Goal: Download file/media: Obtain a digital file from the website

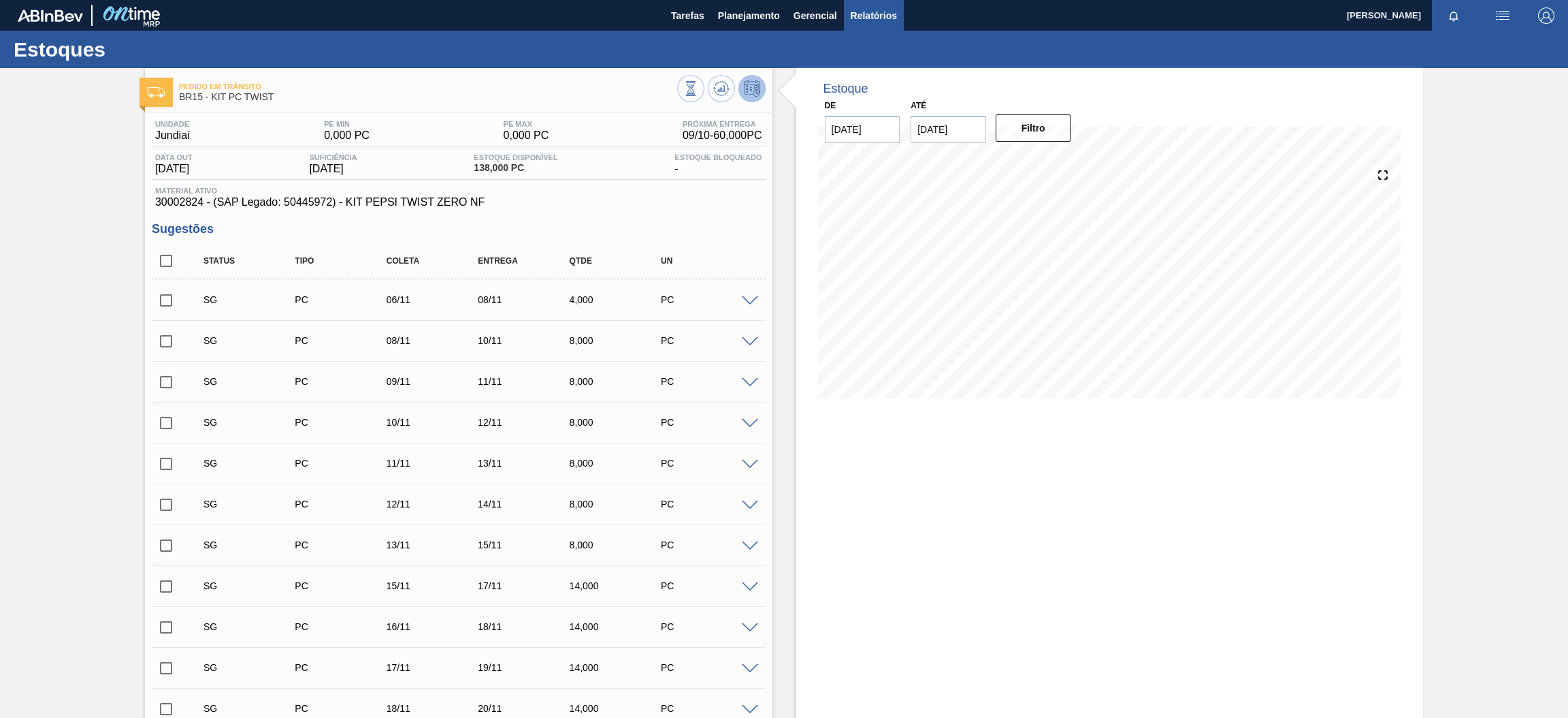
click at [869, 16] on span "Relatórios" at bounding box center [874, 15] width 46 height 16
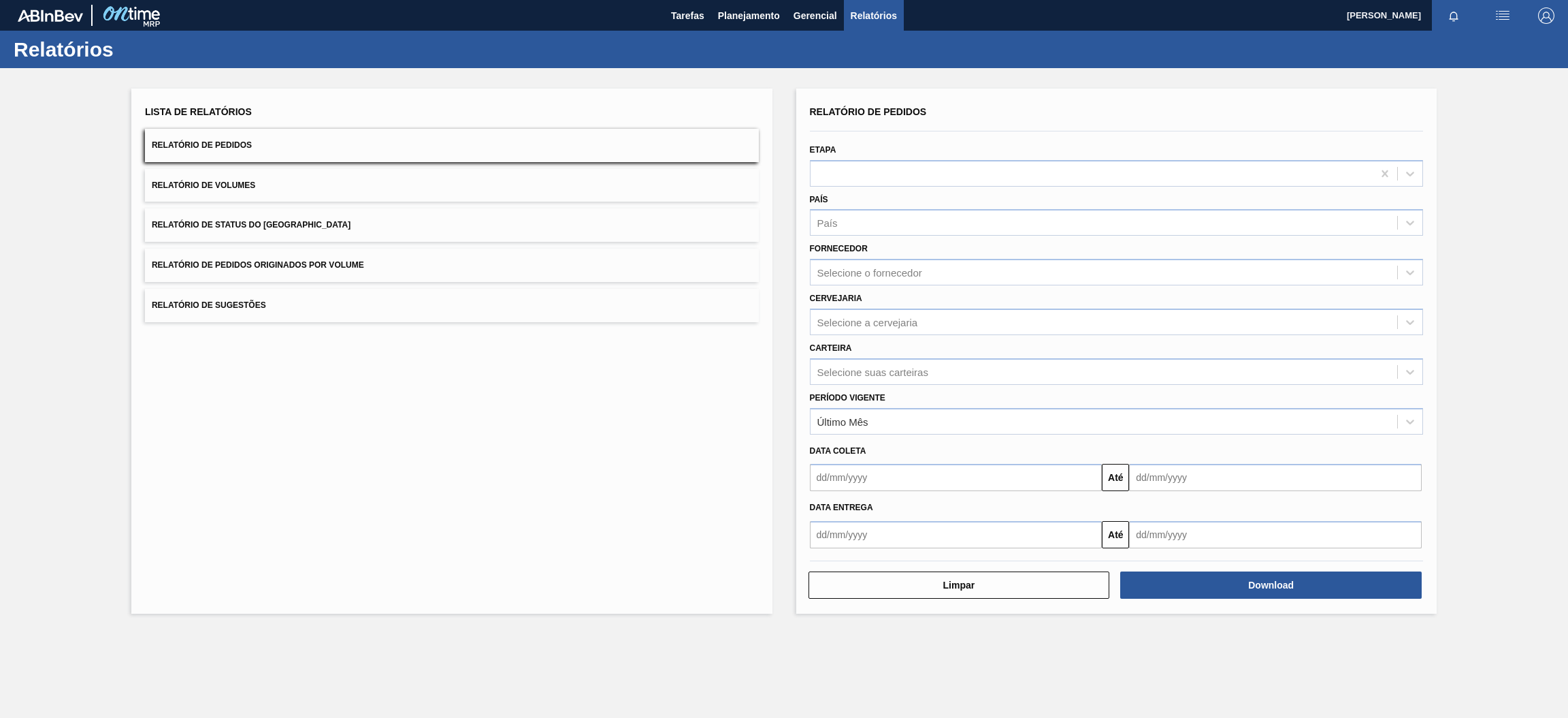
click at [260, 145] on button "Relatório de Pedidos" at bounding box center [452, 145] width 614 height 33
click at [885, 480] on input "text" at bounding box center [956, 477] width 293 height 27
click at [892, 546] on div "1" at bounding box center [892, 553] width 18 height 18
type input "[DATE]"
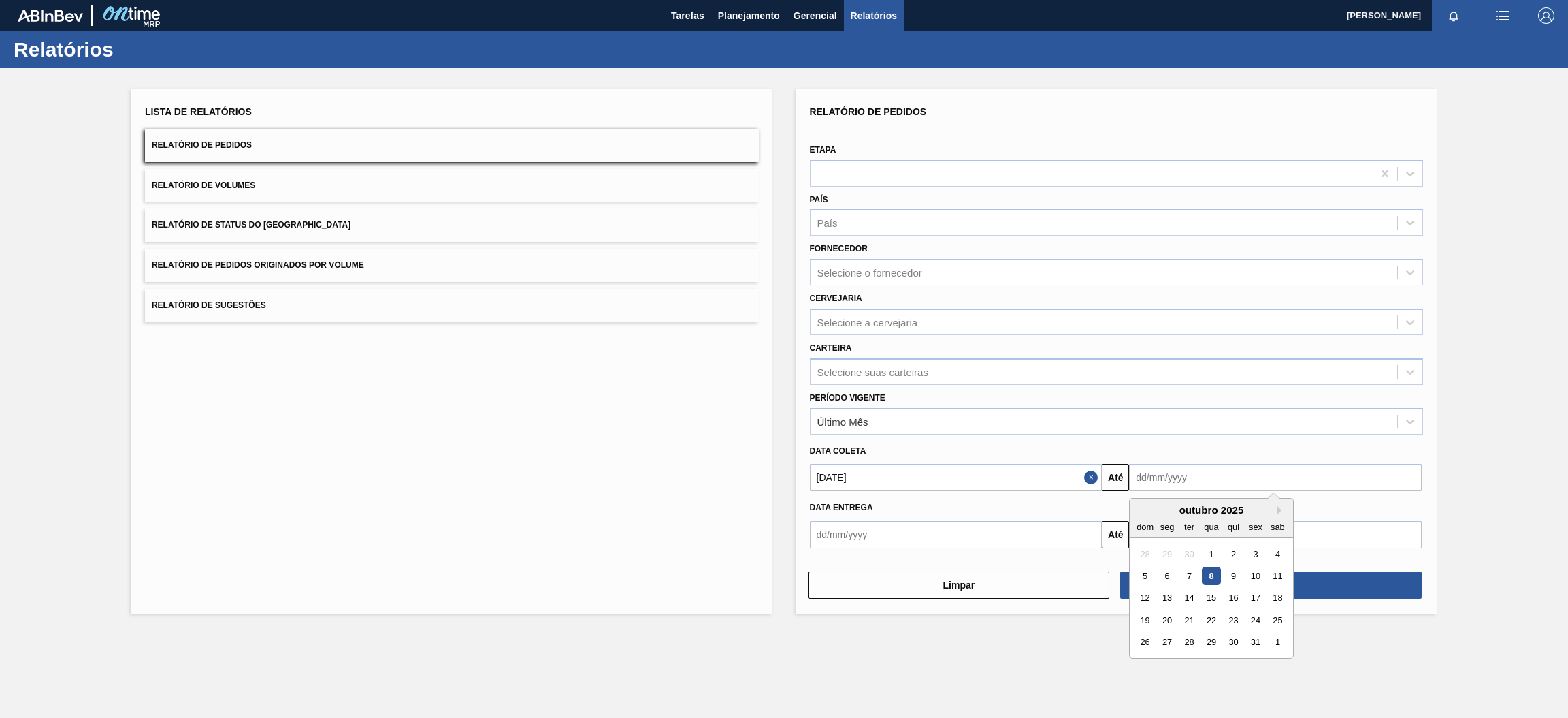
click at [1269, 474] on input "text" at bounding box center [1275, 477] width 293 height 27
click at [1177, 510] on div "outubro 2025" at bounding box center [1211, 510] width 163 height 12
click at [1283, 507] on button "Next Month" at bounding box center [1281, 510] width 10 height 10
click at [1144, 506] on button "Previous Month" at bounding box center [1141, 510] width 10 height 10
click at [1257, 643] on div "31" at bounding box center [1256, 642] width 18 height 18
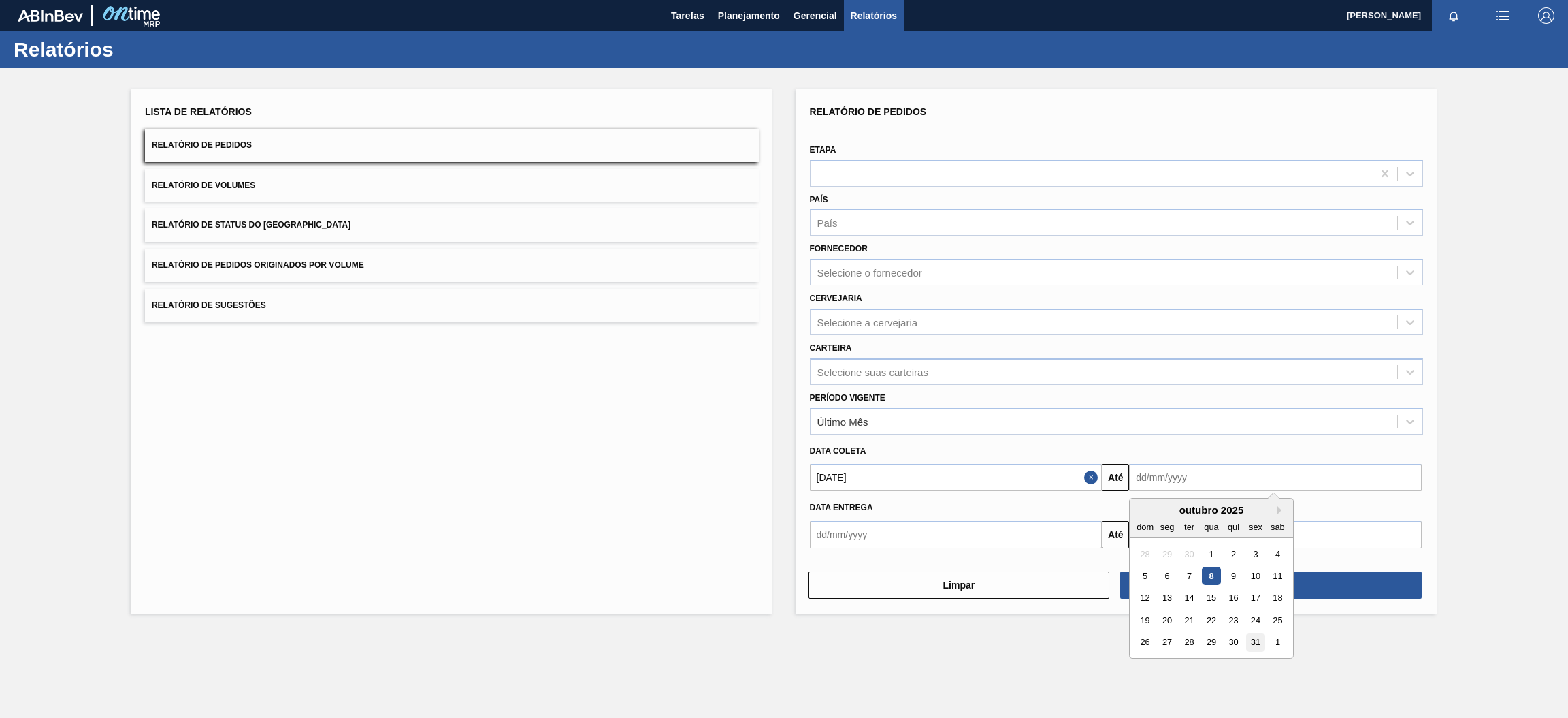
type input "[DATE]"
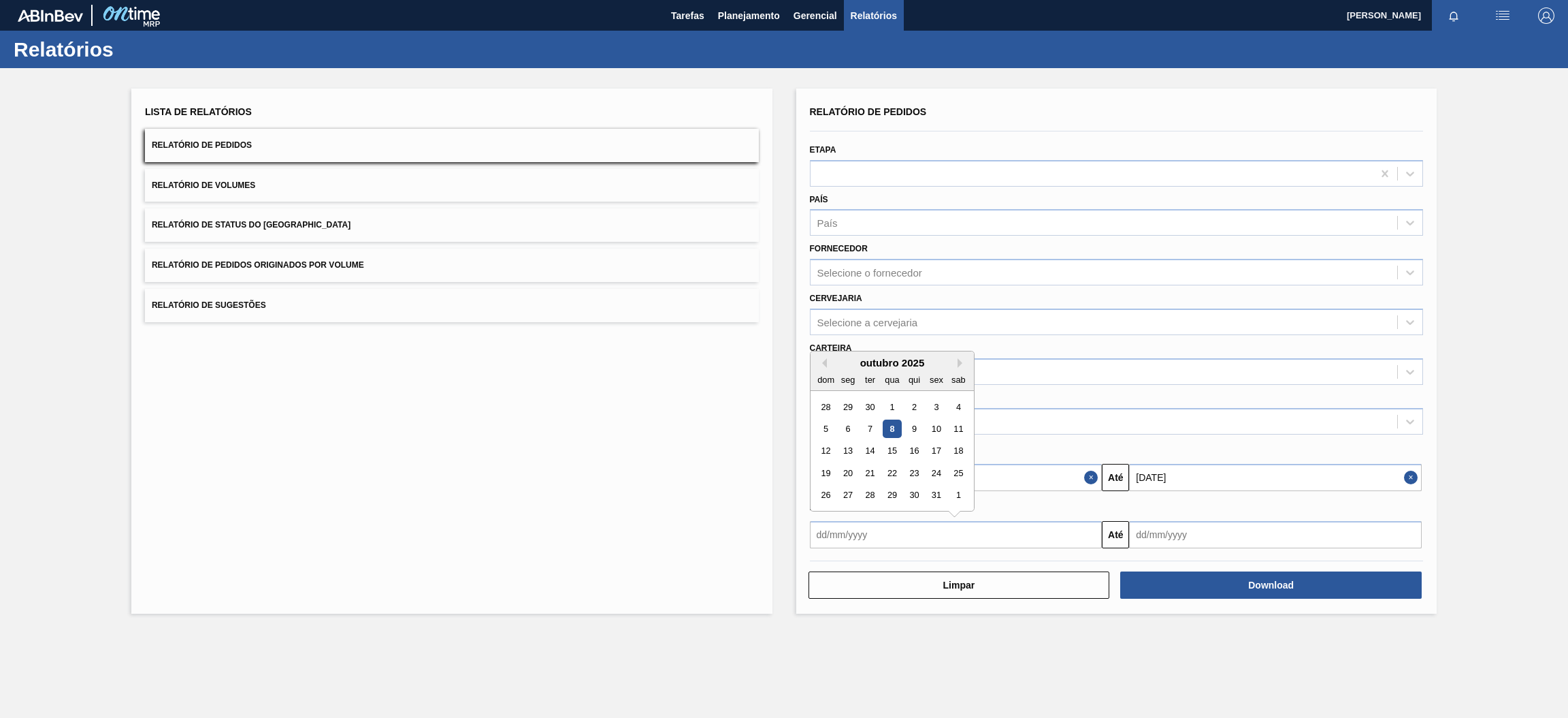
click at [1052, 534] on input "text" at bounding box center [956, 534] width 293 height 27
click at [892, 404] on div "1" at bounding box center [892, 407] width 18 height 18
type input "[DATE]"
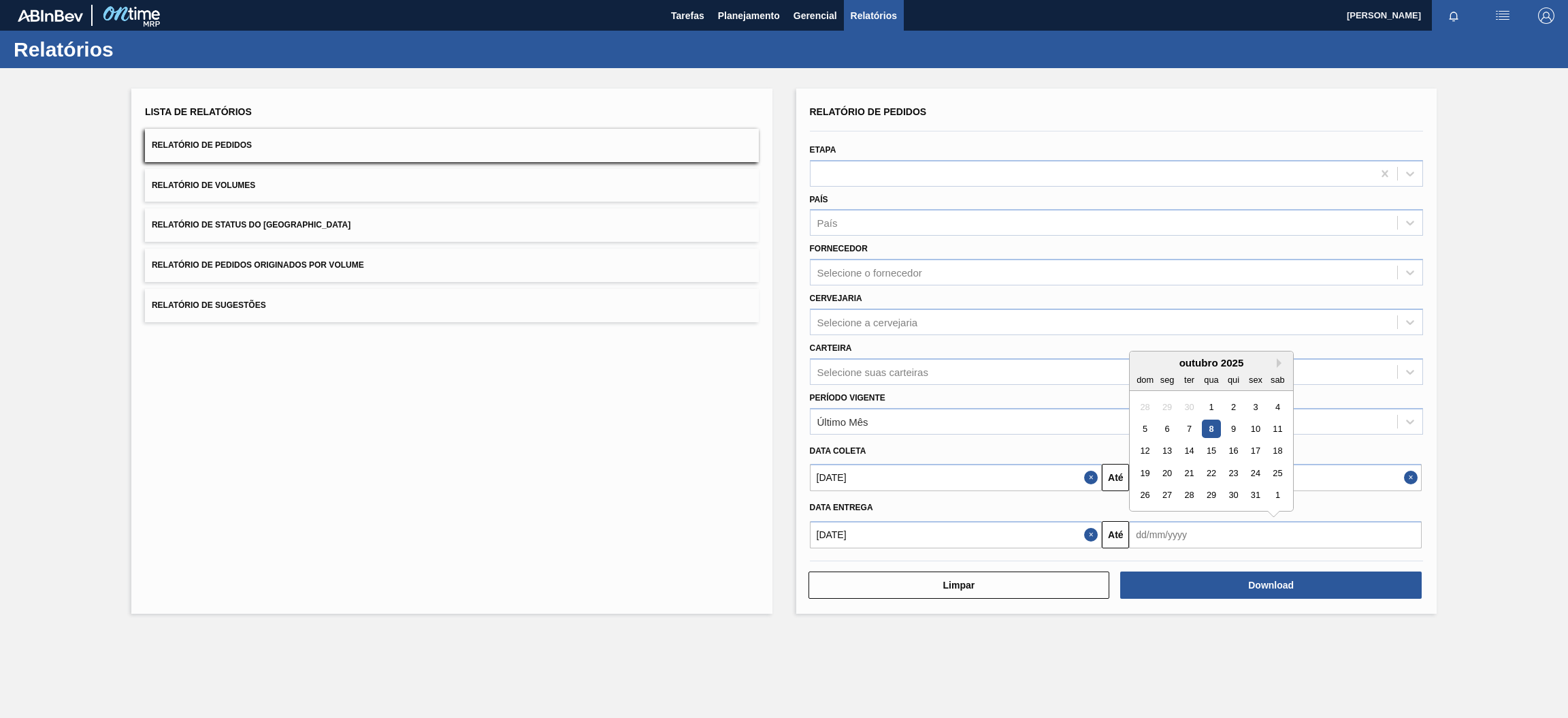
click at [1176, 522] on input "text" at bounding box center [1275, 534] width 293 height 27
click at [1255, 497] on div "31" at bounding box center [1256, 495] width 18 height 18
type input "[DATE]"
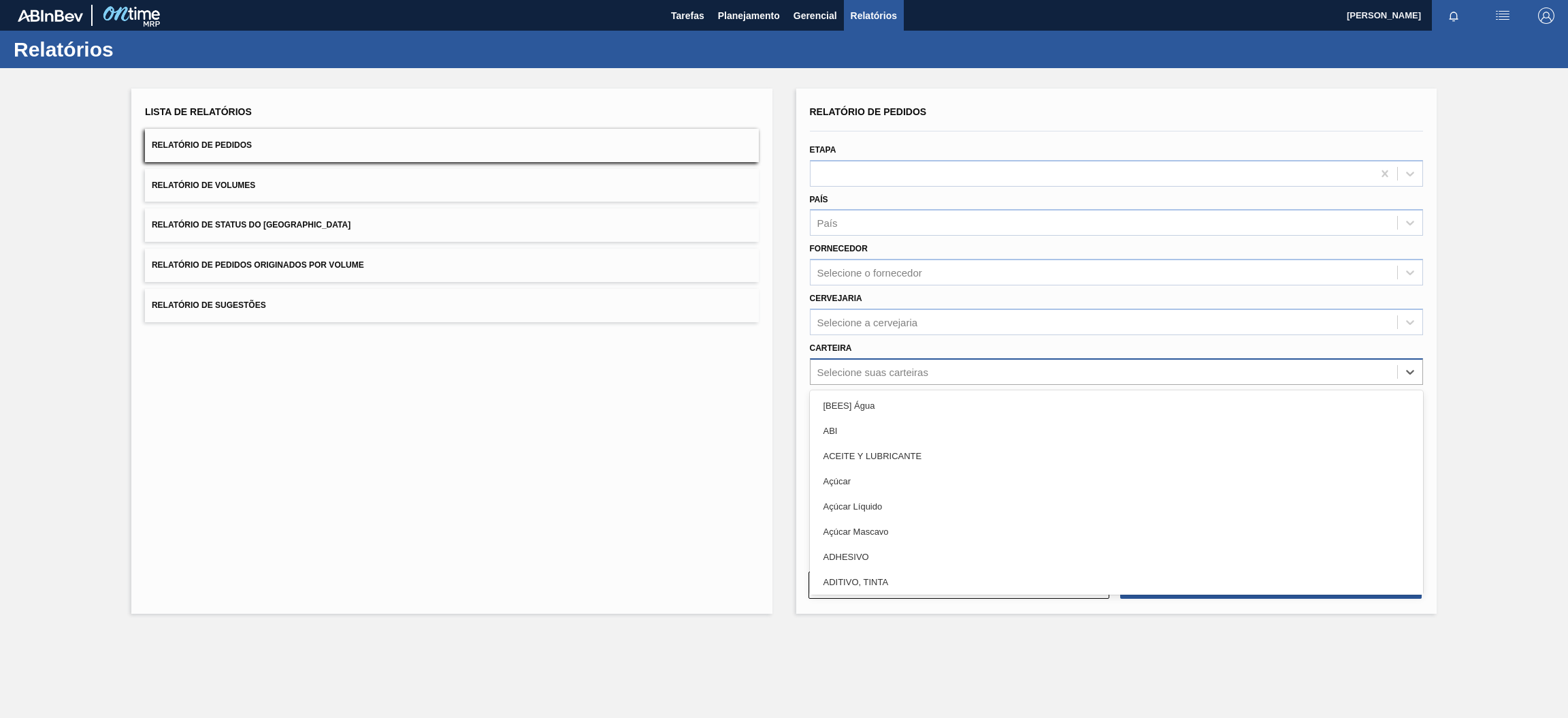
click at [907, 372] on div "Selecione suas carteiras" at bounding box center [873, 372] width 111 height 12
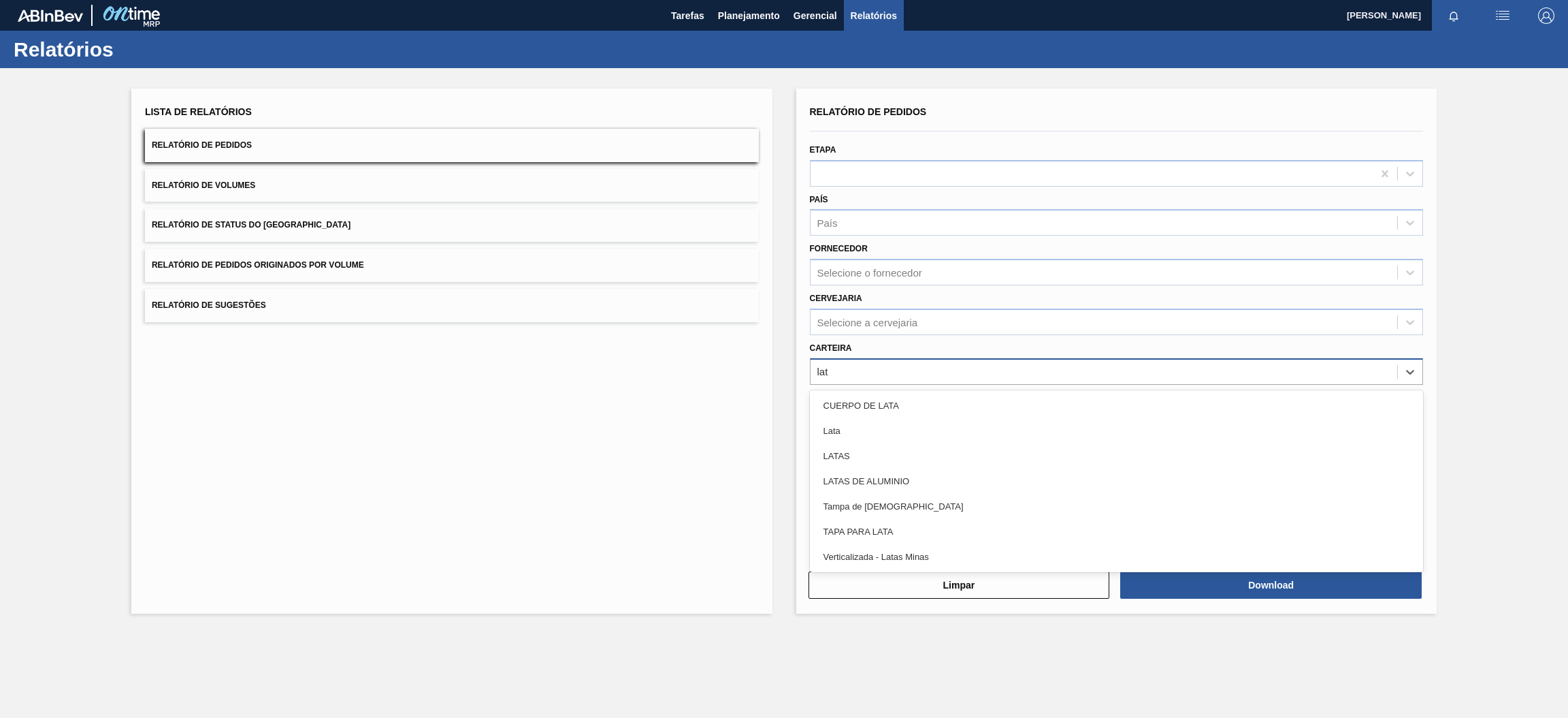
type input "lat"
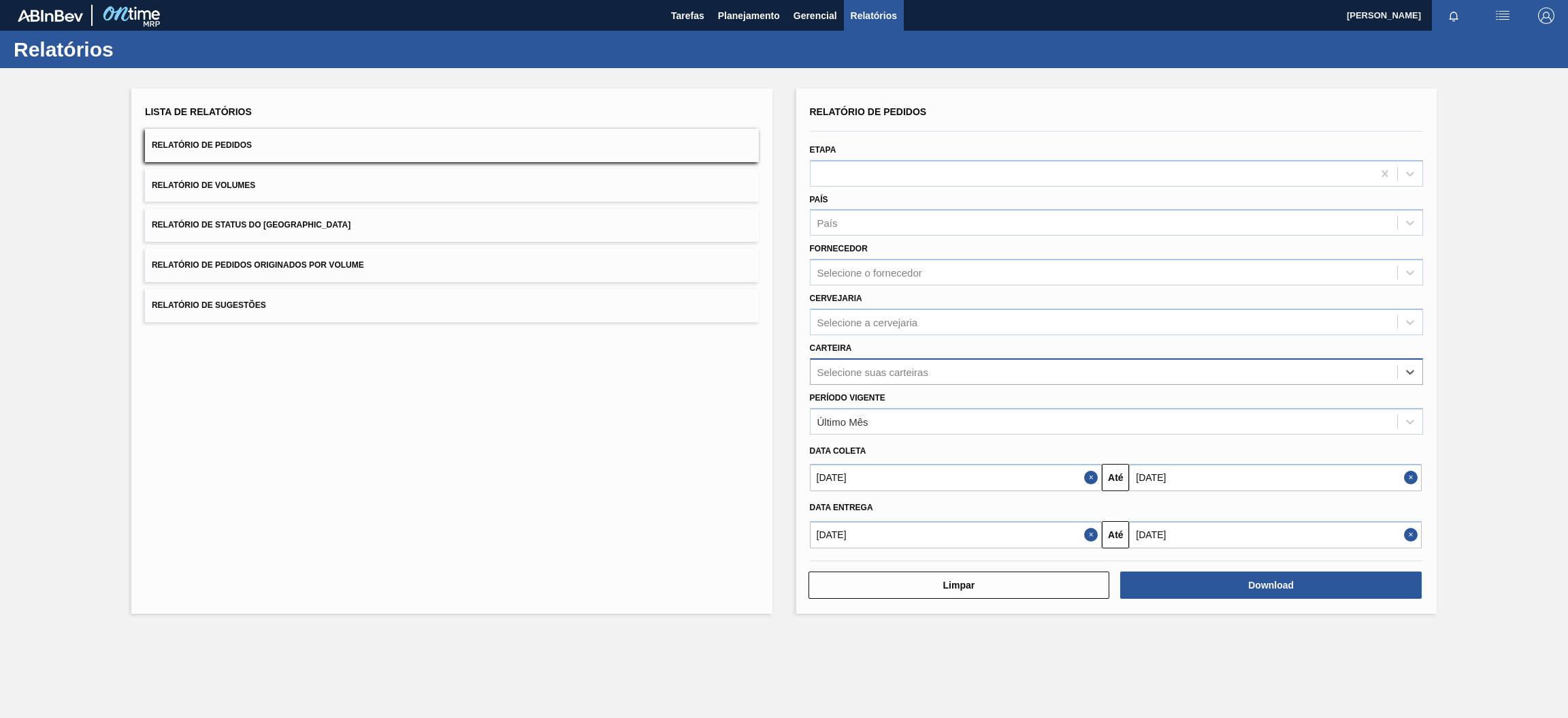
click at [419, 149] on button "Relatório de Pedidos" at bounding box center [452, 145] width 614 height 33
click at [1200, 584] on button "Download" at bounding box center [1271, 584] width 302 height 27
click at [244, 182] on span "Relatório de Volumes" at bounding box center [204, 185] width 103 height 10
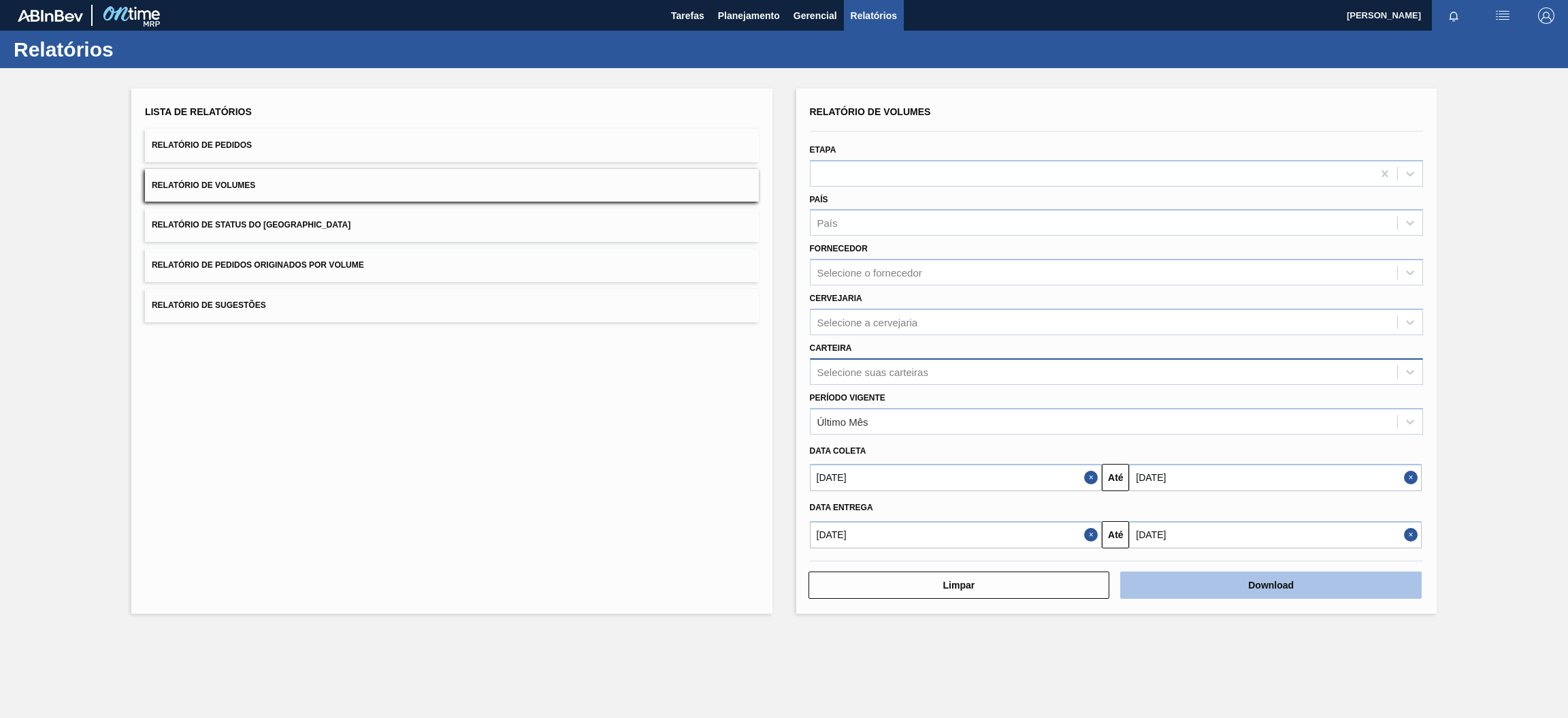
click at [1212, 587] on button "Download" at bounding box center [1271, 584] width 302 height 27
click at [650, 187] on button "Relatório de Volumes" at bounding box center [452, 185] width 614 height 33
click at [1253, 590] on button "Download" at bounding box center [1271, 584] width 302 height 27
click at [219, 302] on span "Relatório de Sugestões" at bounding box center [209, 305] width 114 height 10
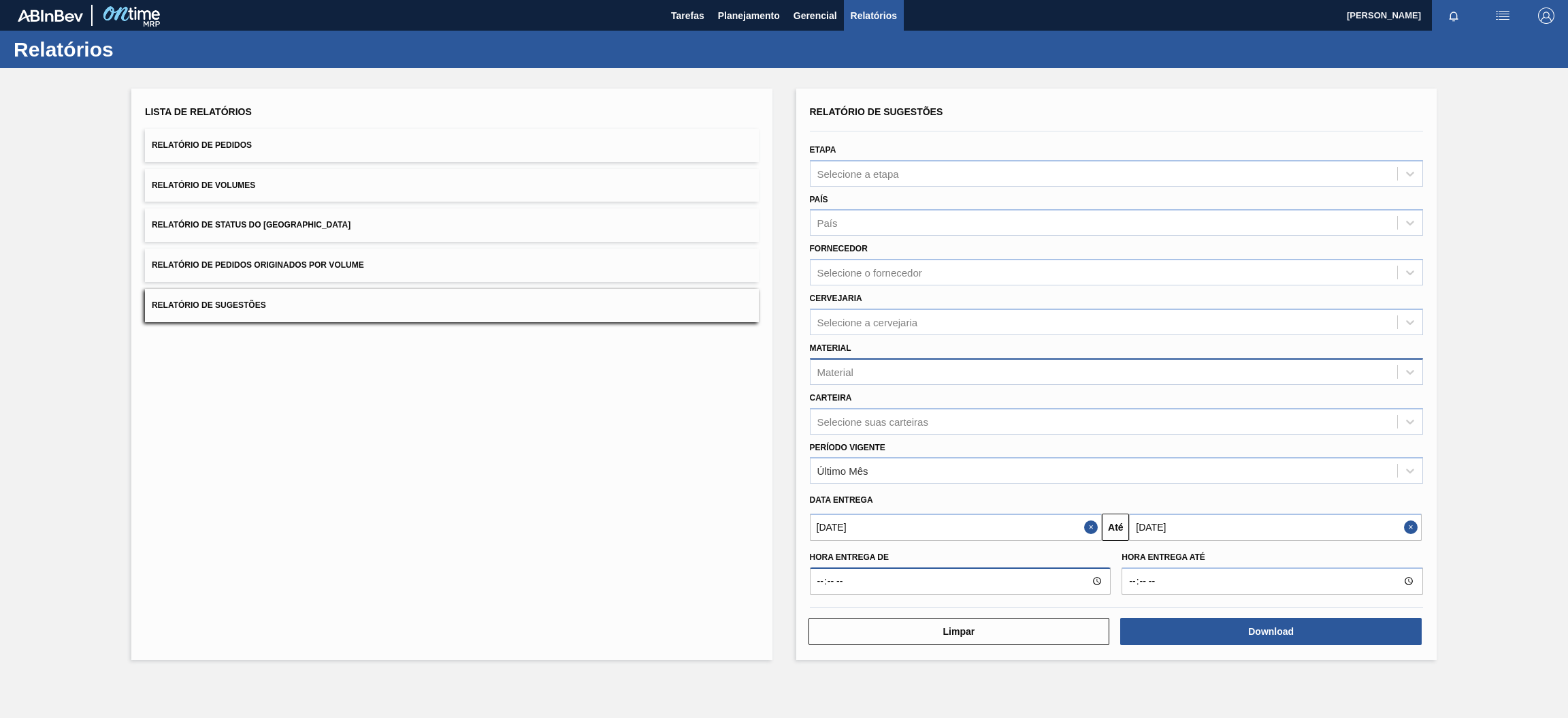
click at [1097, 579] on input "Hora entrega de" at bounding box center [960, 581] width 302 height 27
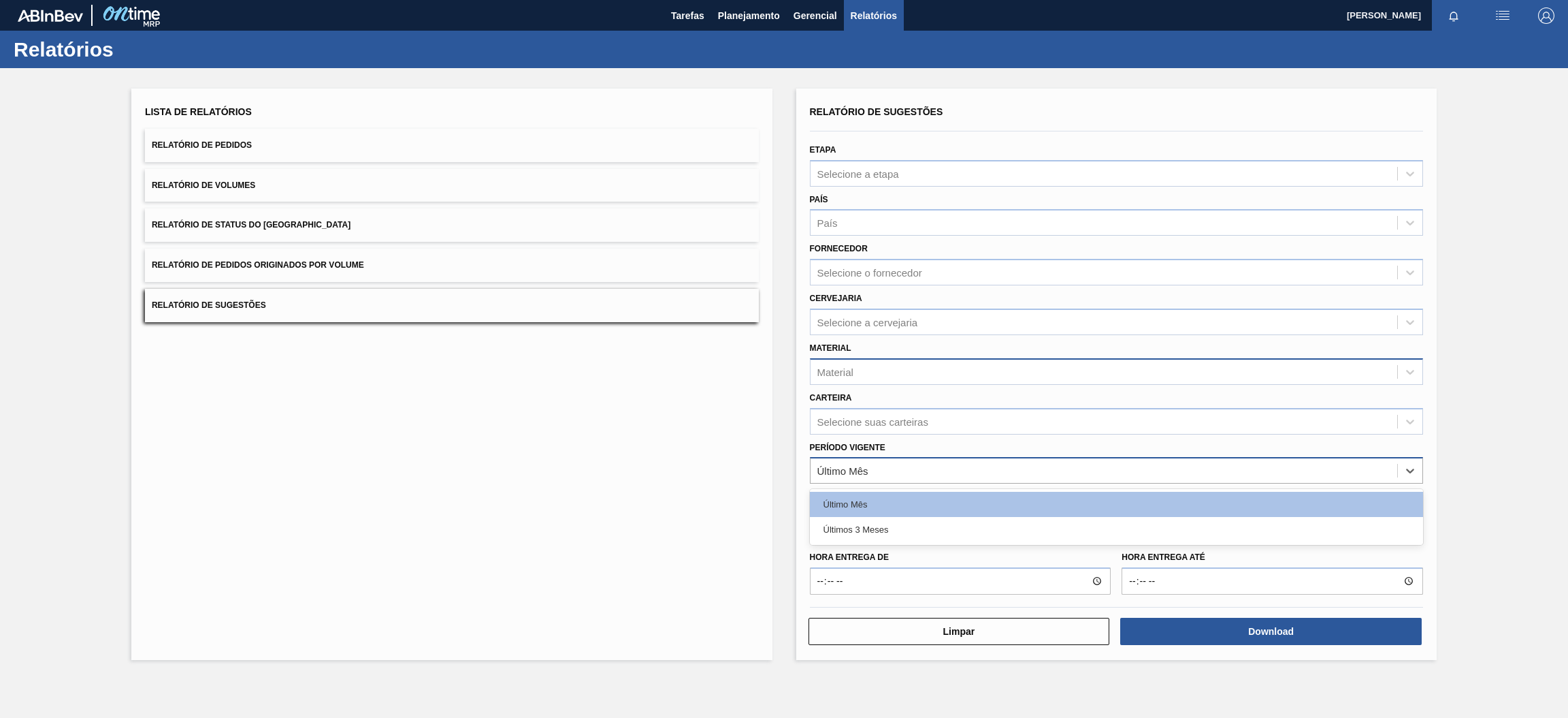
click at [1202, 480] on div "Último Mês" at bounding box center [1117, 470] width 614 height 27
click at [1155, 446] on div "Período Vigente option Último Mês focused, 1 of 2. 2 results available. Use Up …" at bounding box center [1117, 460] width 614 height 46
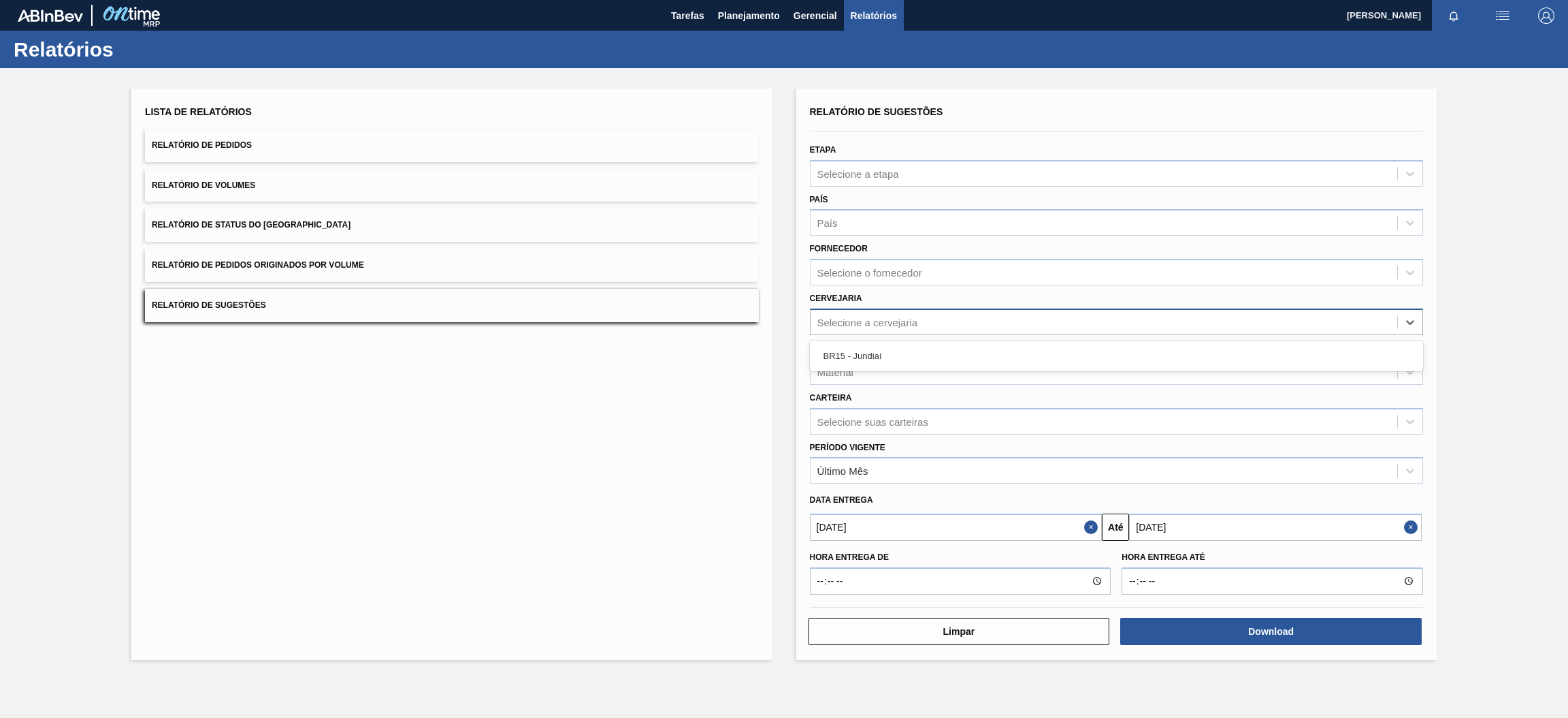
click at [830, 318] on div "Selecione a cervejaria" at bounding box center [867, 322] width 101 height 12
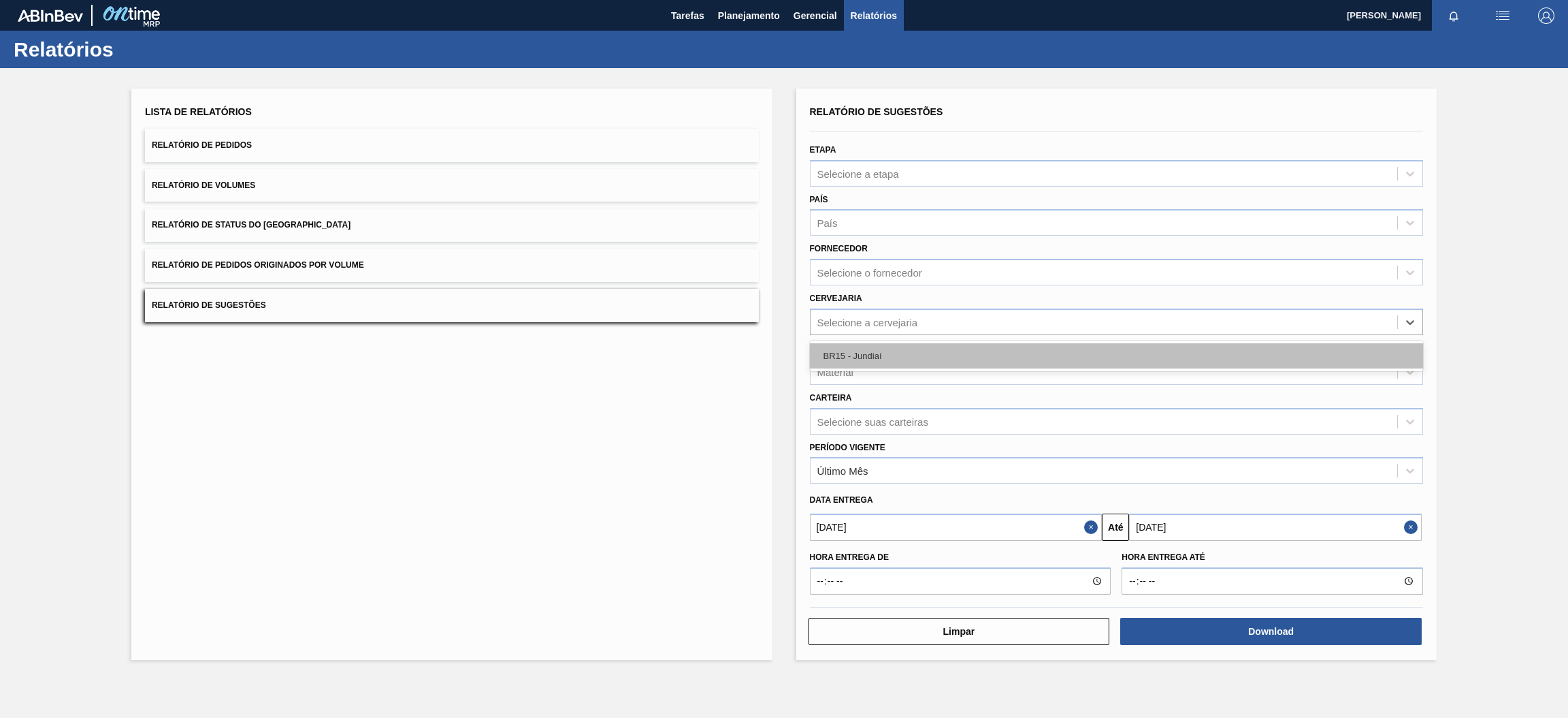
click at [844, 349] on div "BR15 - Jundiaí" at bounding box center [1117, 356] width 614 height 25
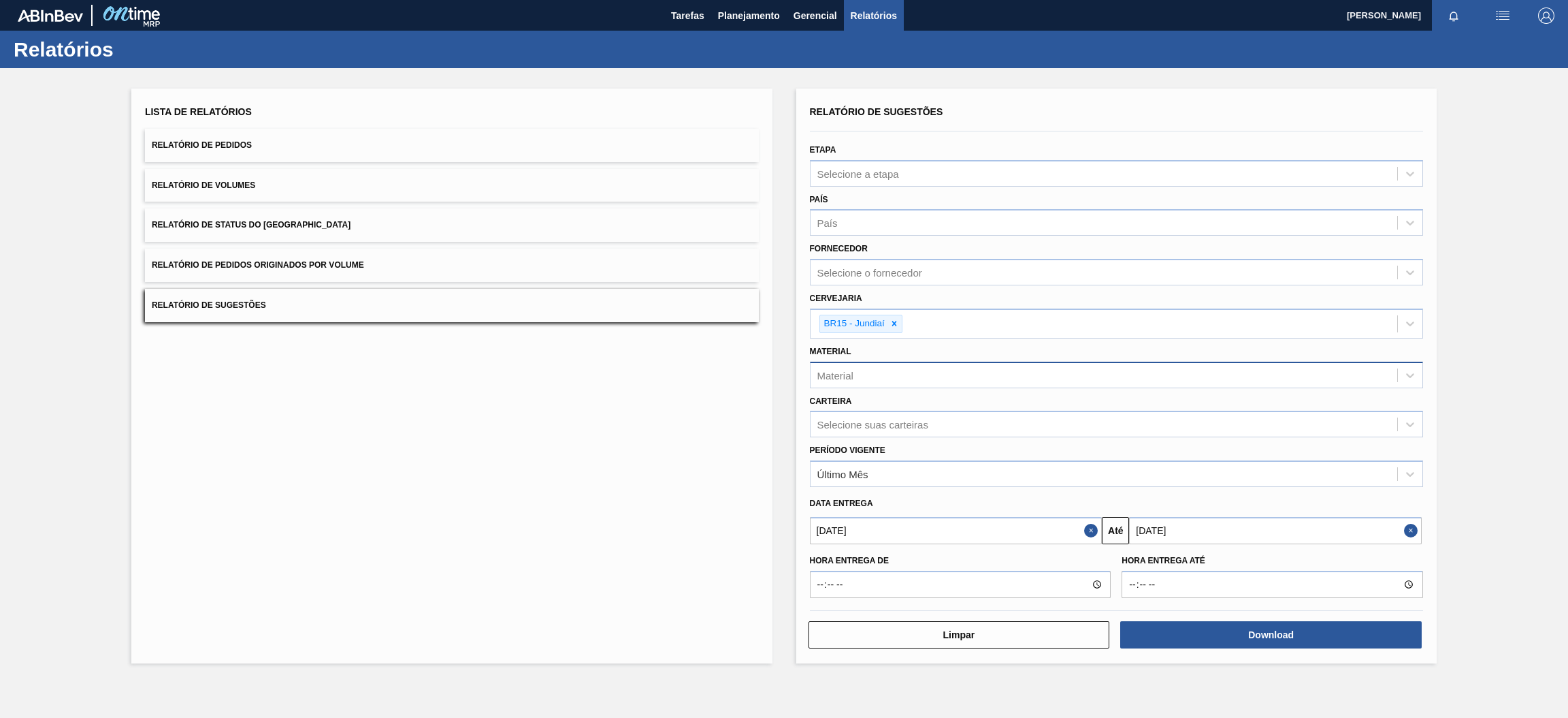
click at [198, 181] on span "Relatório de Volumes" at bounding box center [204, 185] width 103 height 10
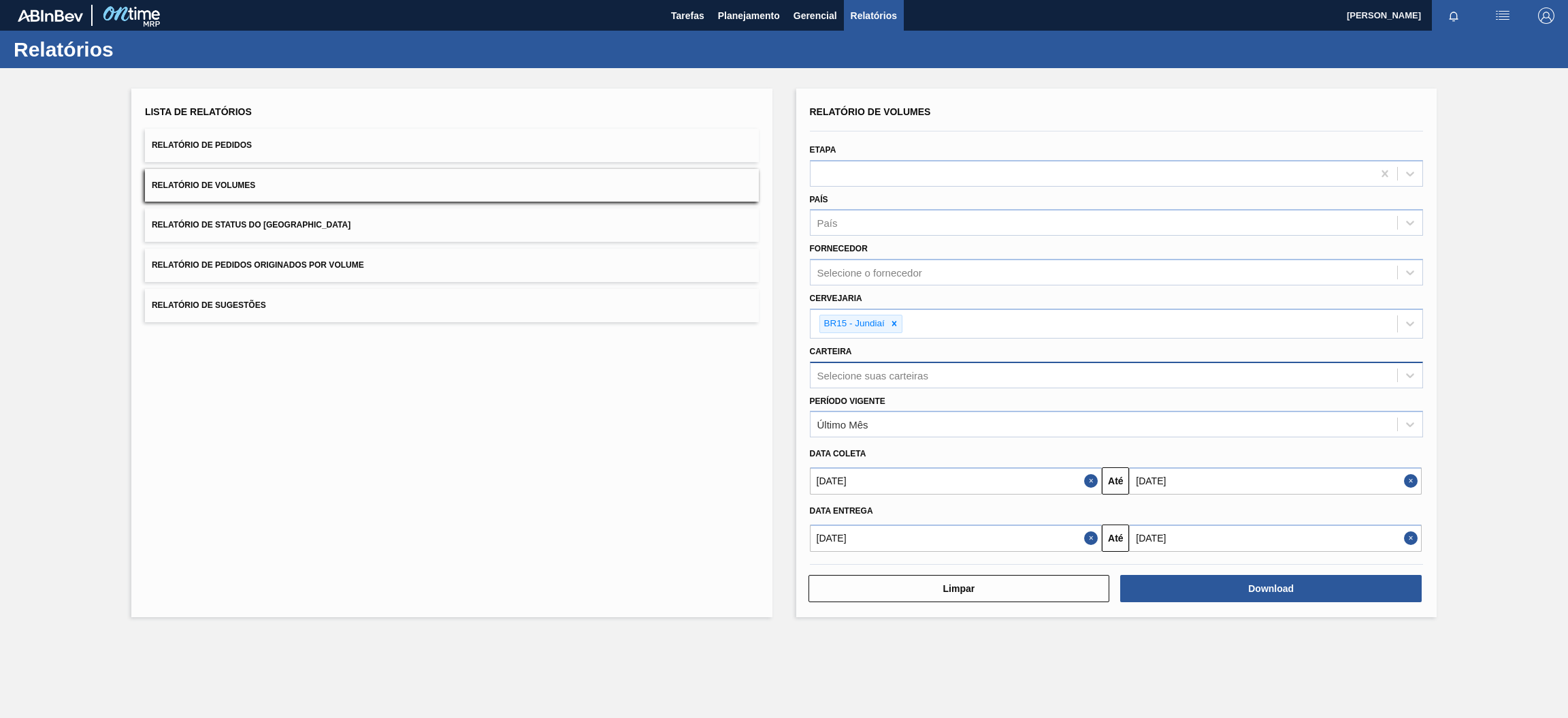
click at [226, 142] on span "Relatório de Pedidos" at bounding box center [202, 145] width 100 height 10
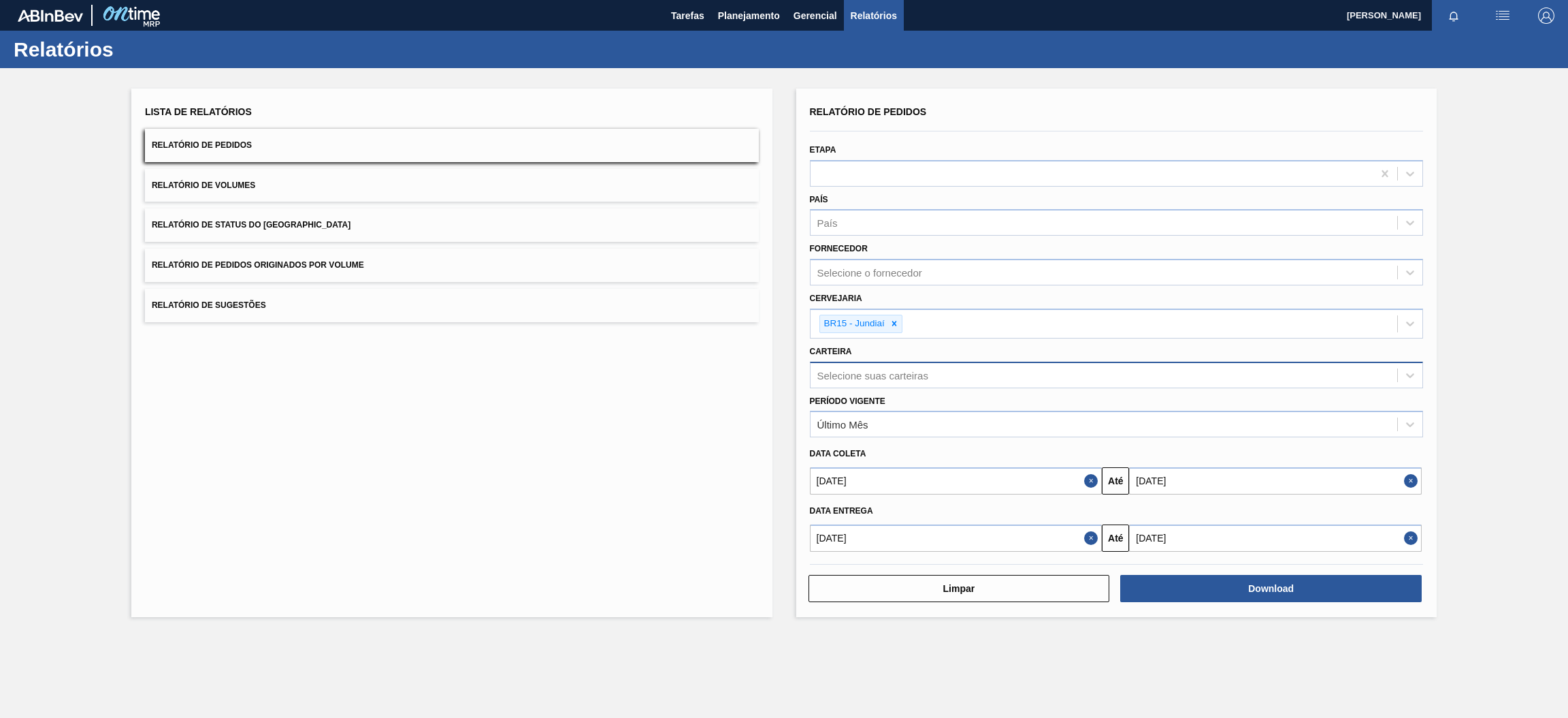
click at [215, 308] on span "Relatório de Sugestões" at bounding box center [209, 305] width 114 height 10
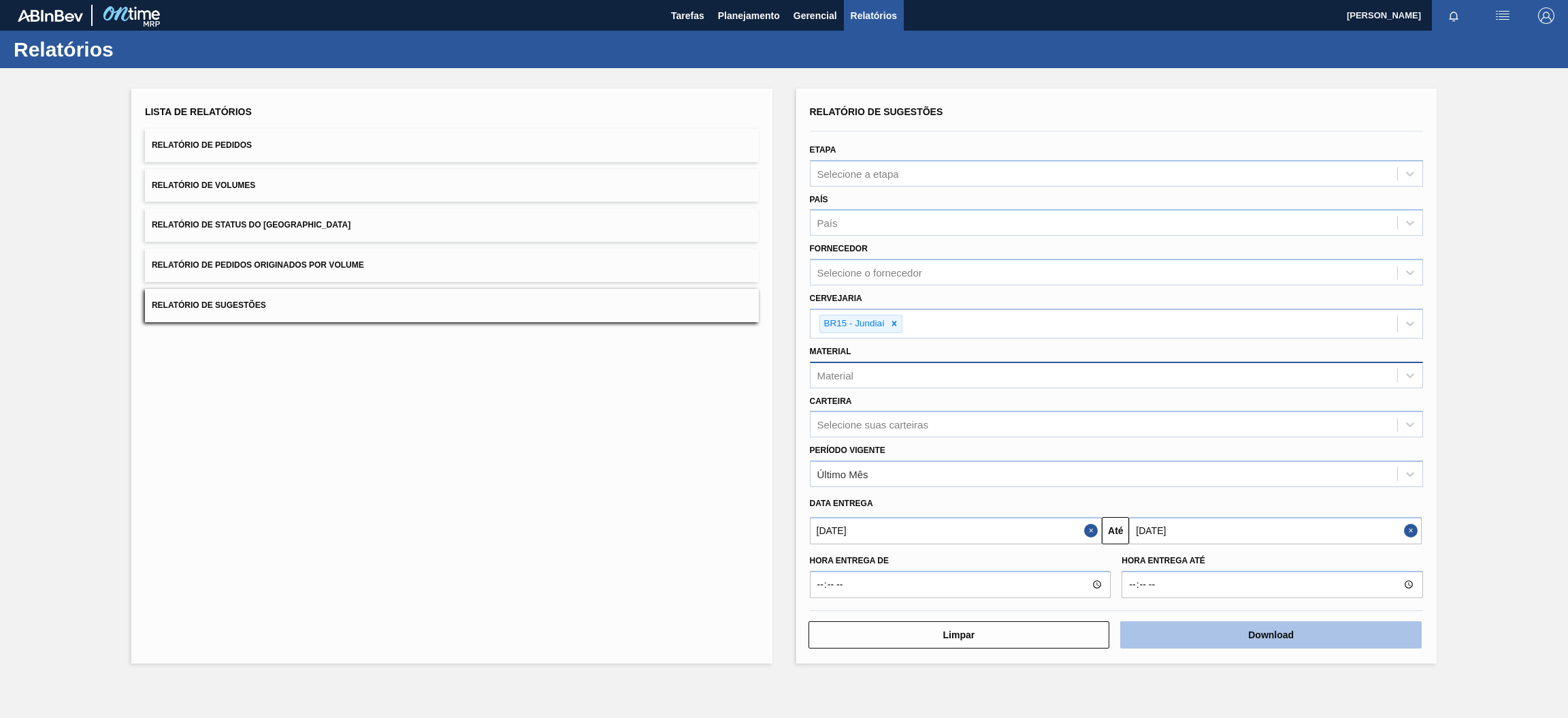
click at [1178, 624] on button "Download" at bounding box center [1271, 635] width 302 height 27
